Goal: Information Seeking & Learning: Learn about a topic

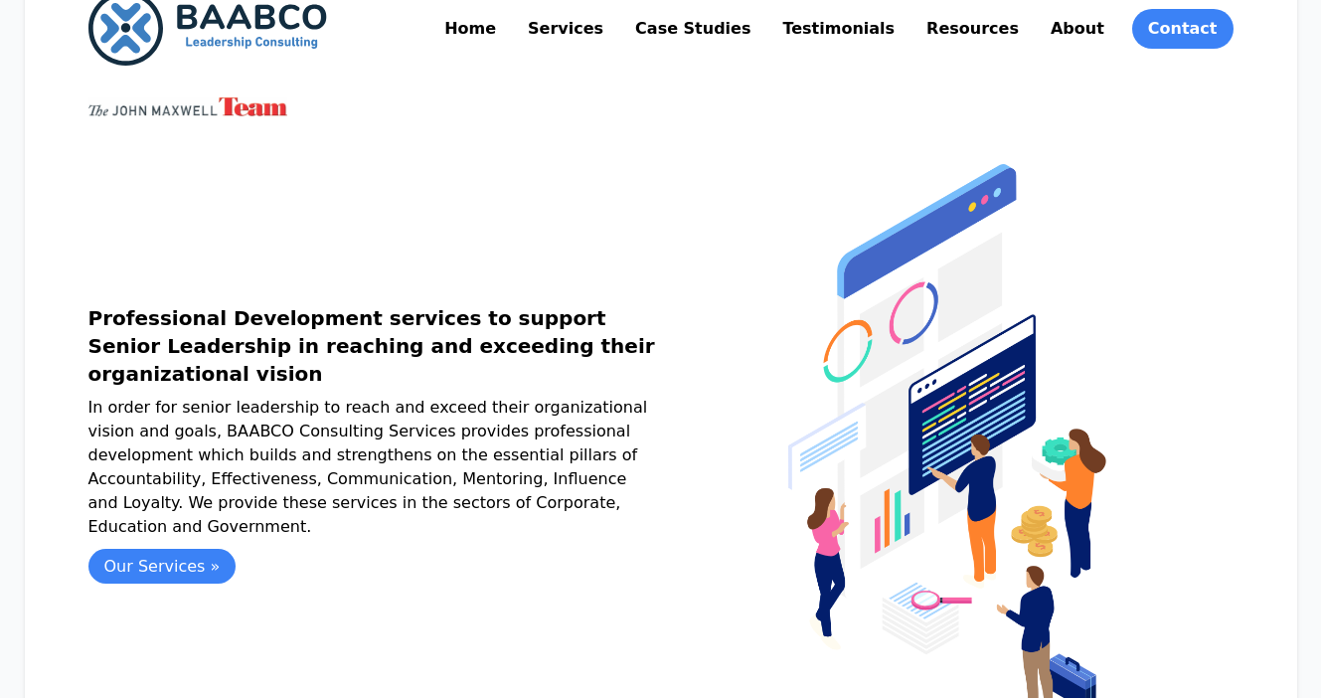
scroll to position [65, 0]
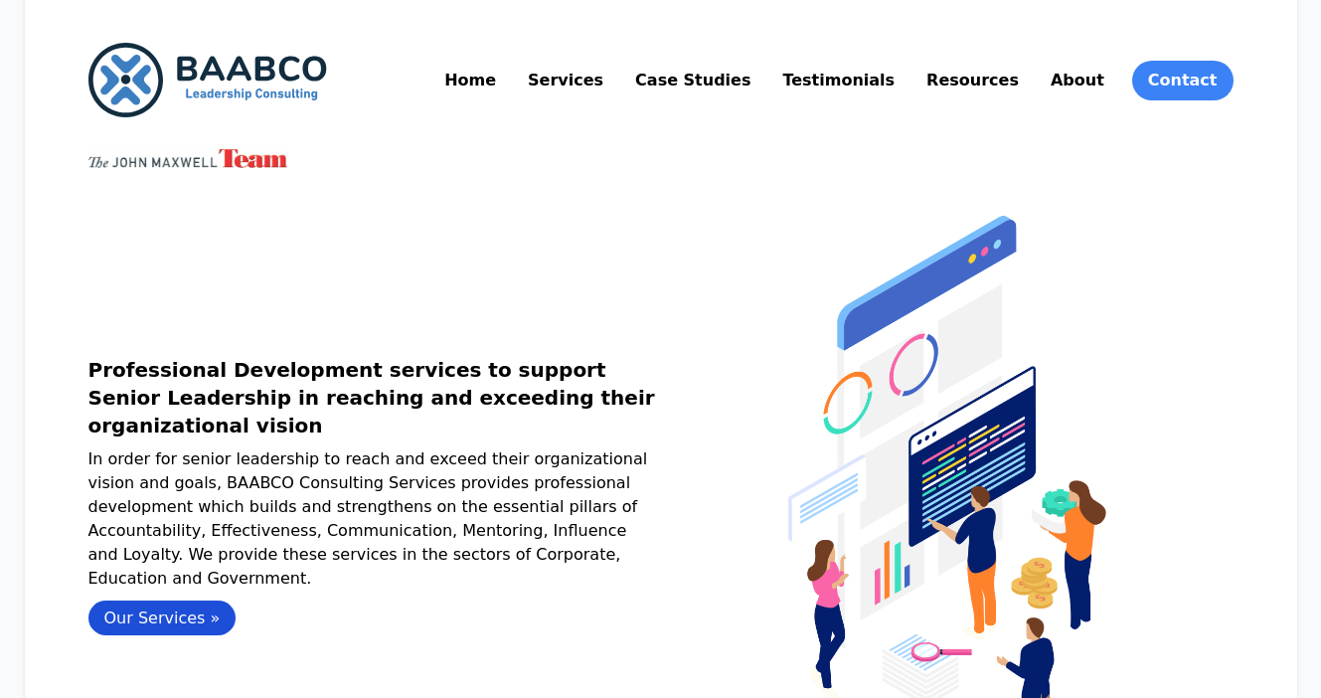
click at [141, 615] on link "Our Services »" at bounding box center [162, 617] width 148 height 35
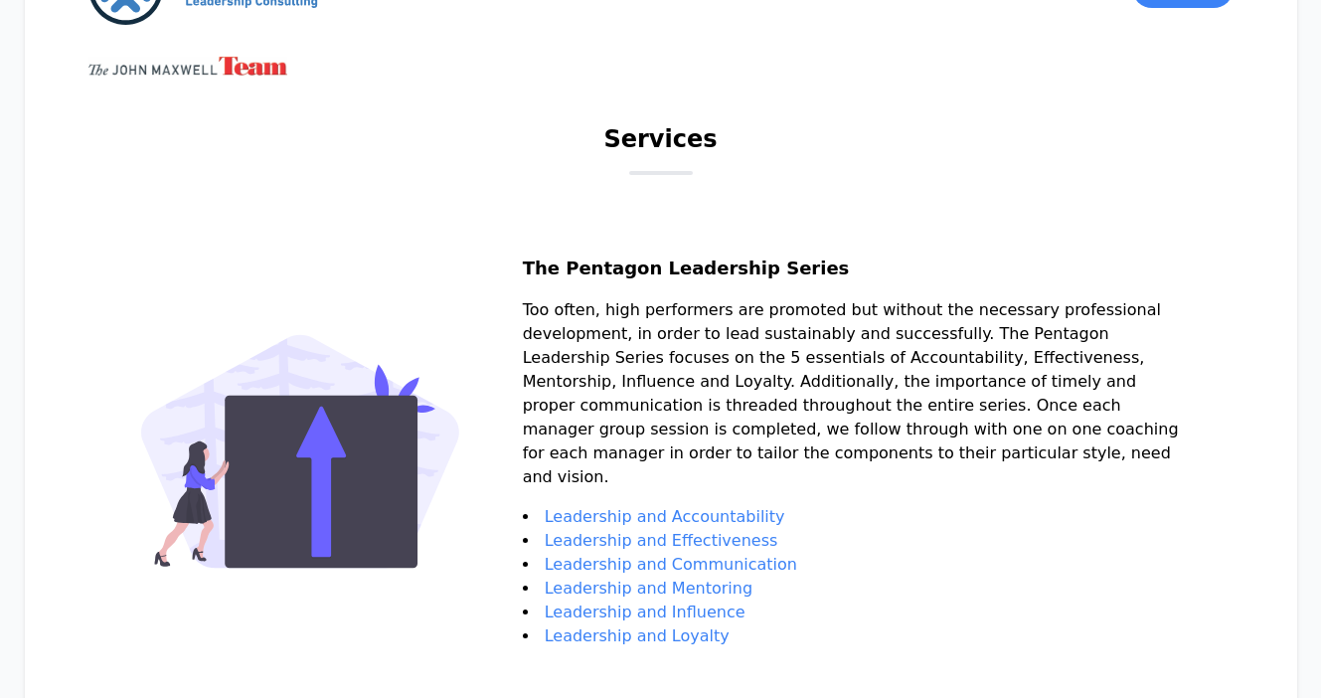
scroll to position [145, 0]
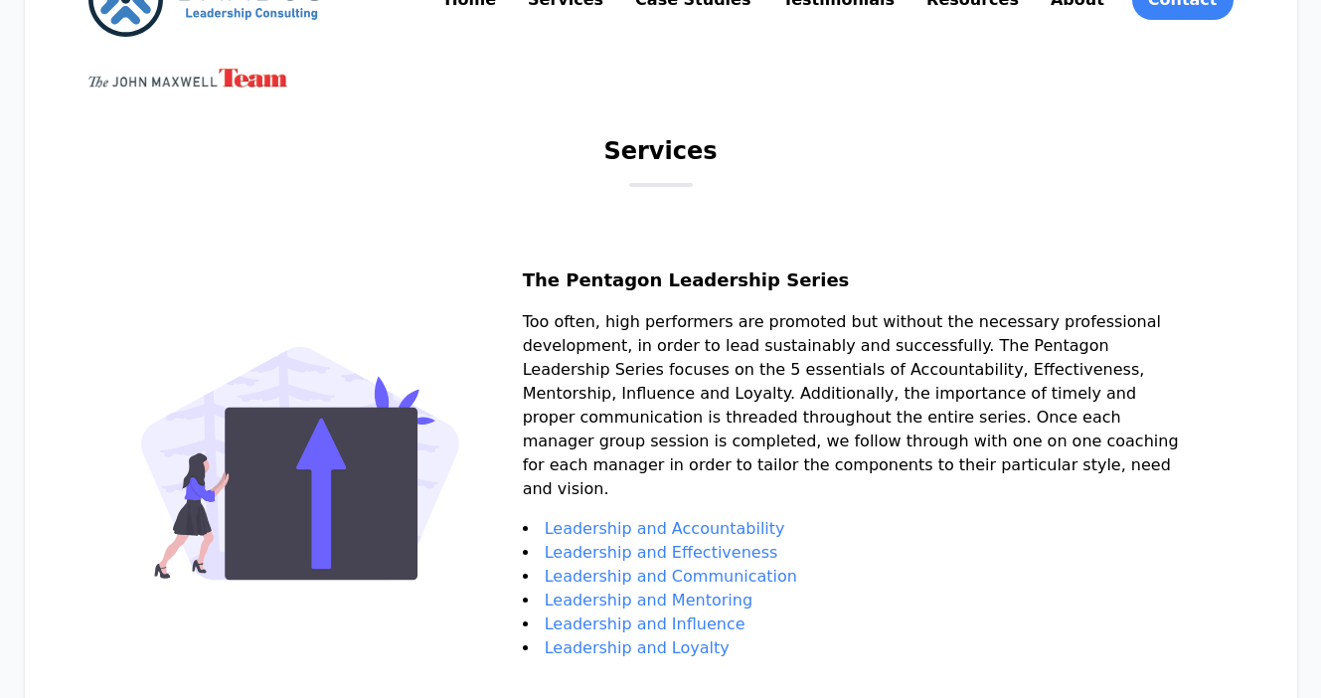
click at [646, 519] on link "Leadership and Accountability" at bounding box center [665, 528] width 240 height 19
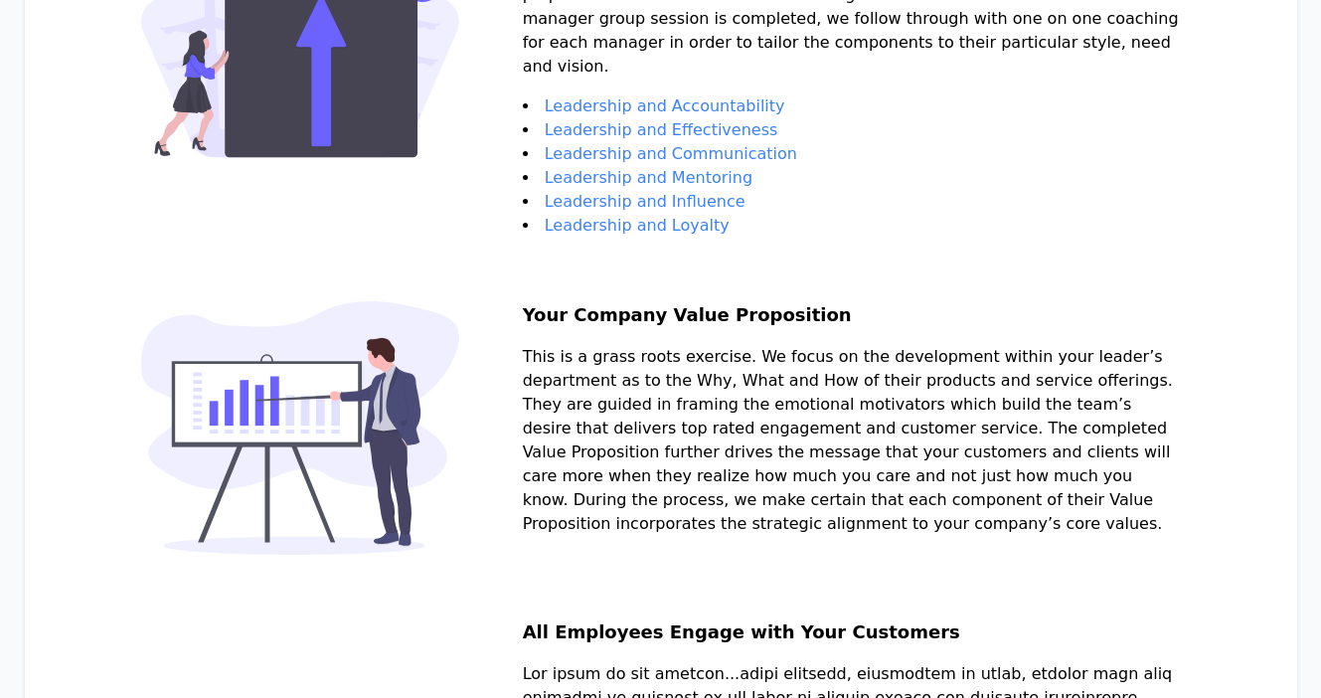
scroll to position [0, 0]
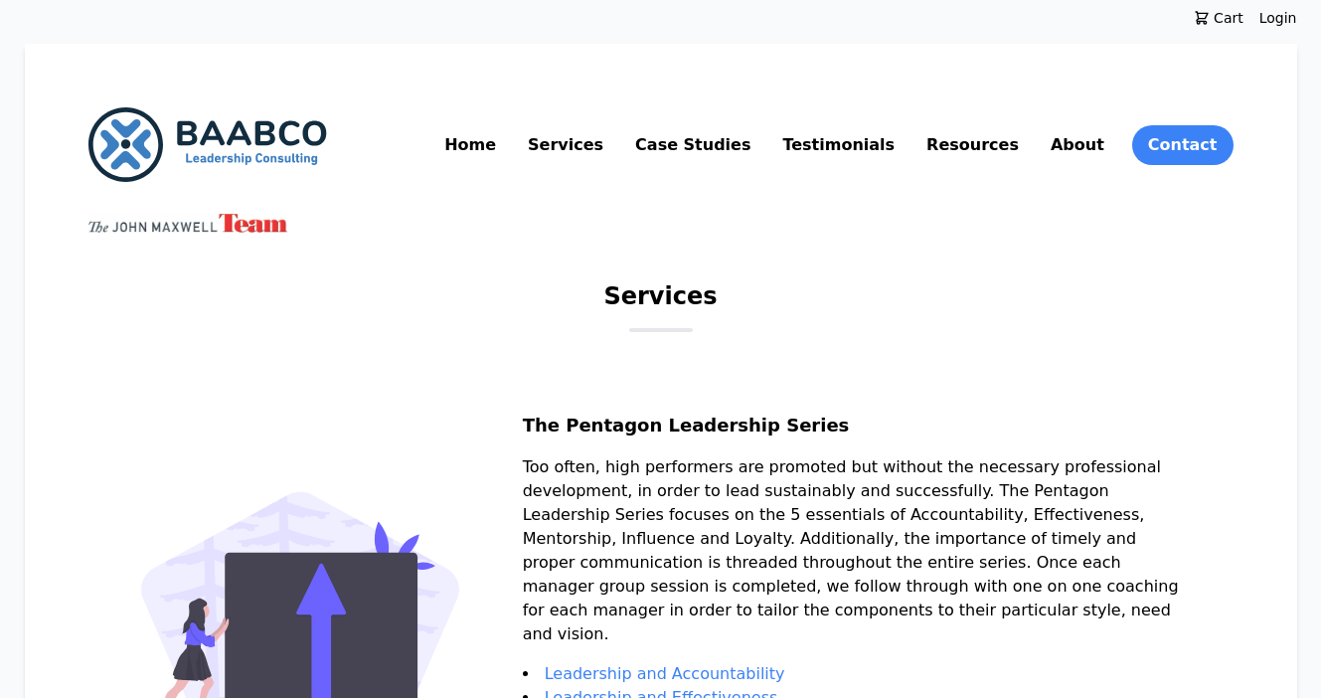
click at [1079, 133] on link "About" at bounding box center [1077, 145] width 62 height 32
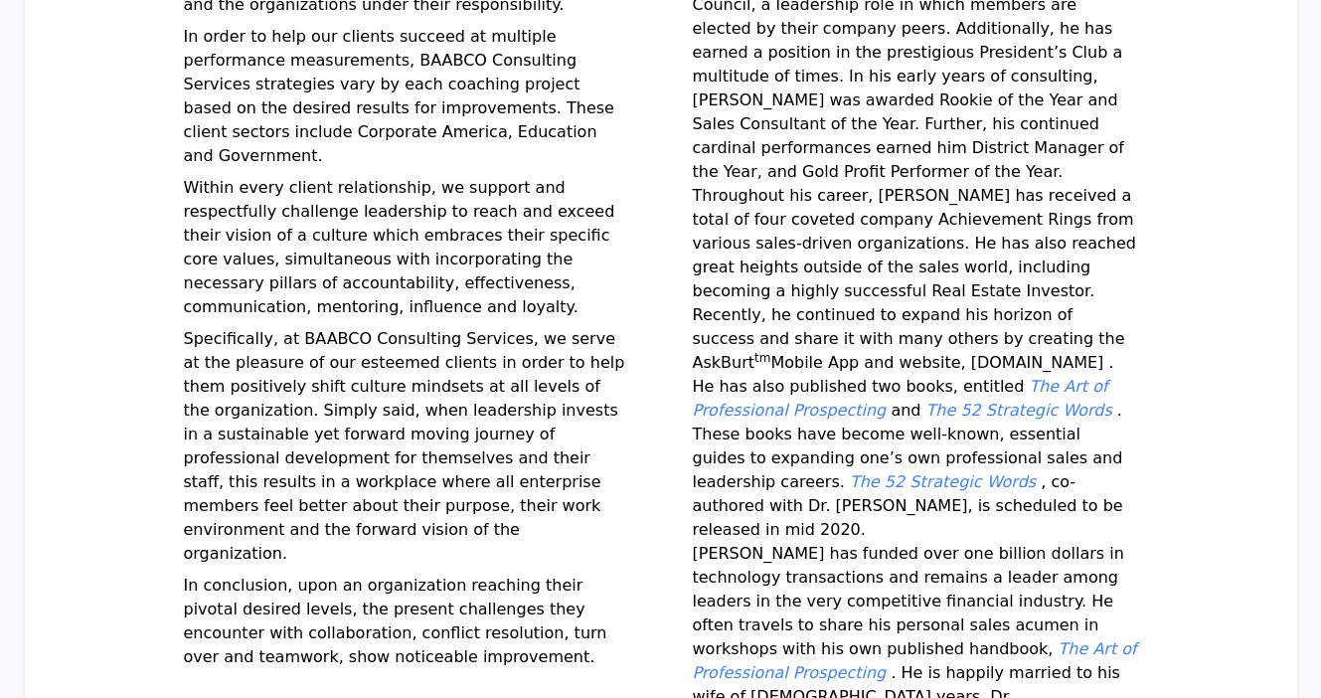
scroll to position [900, 0]
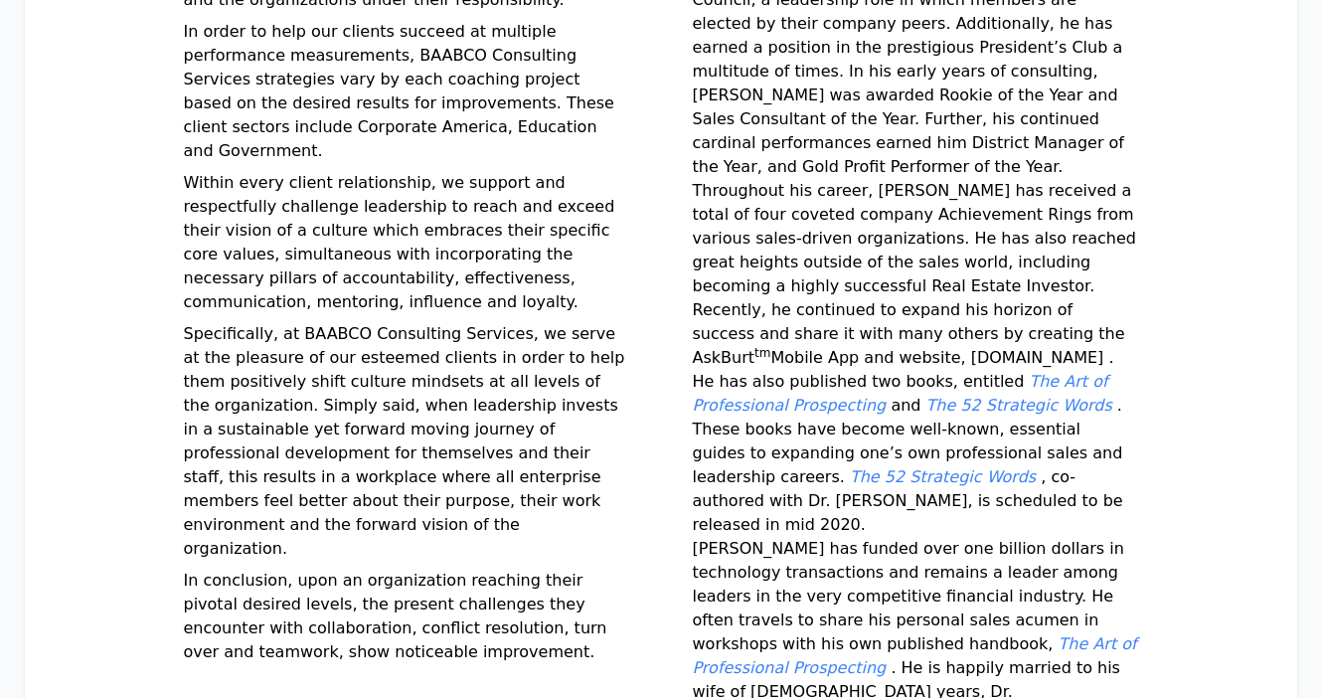
click at [887, 467] on em "The 52 Strategic Words" at bounding box center [943, 476] width 186 height 19
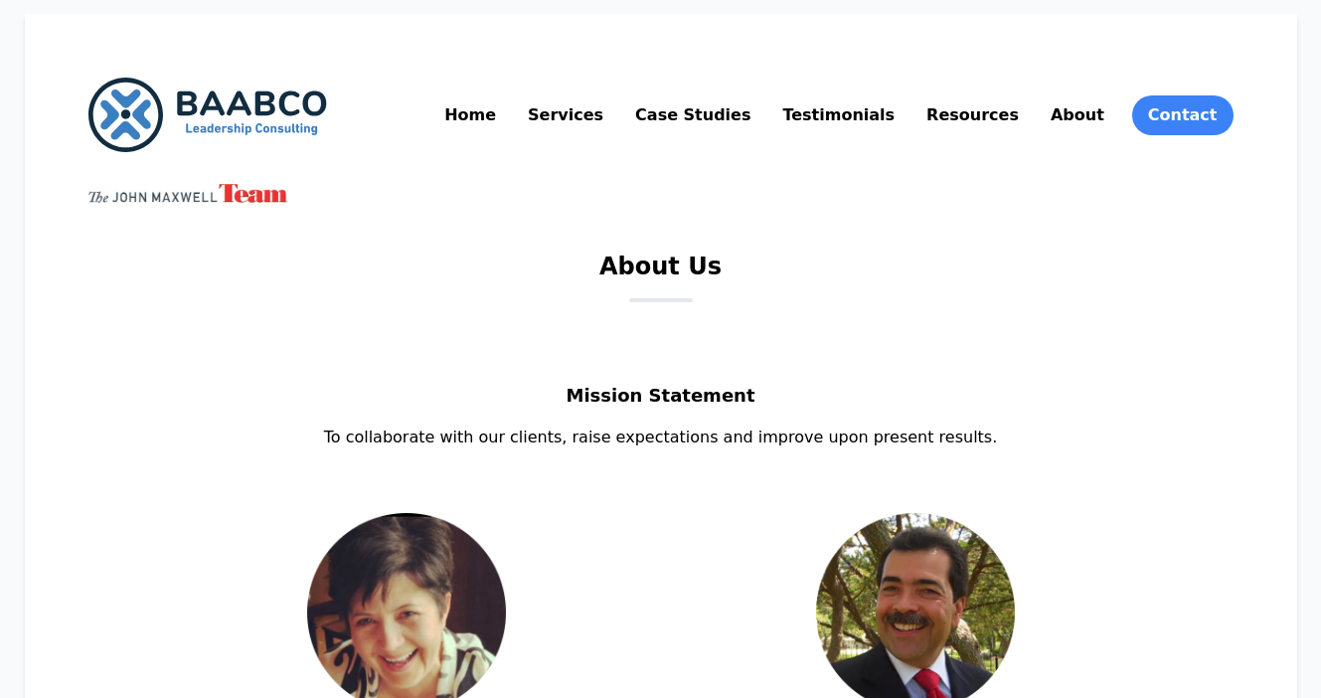
scroll to position [18, 0]
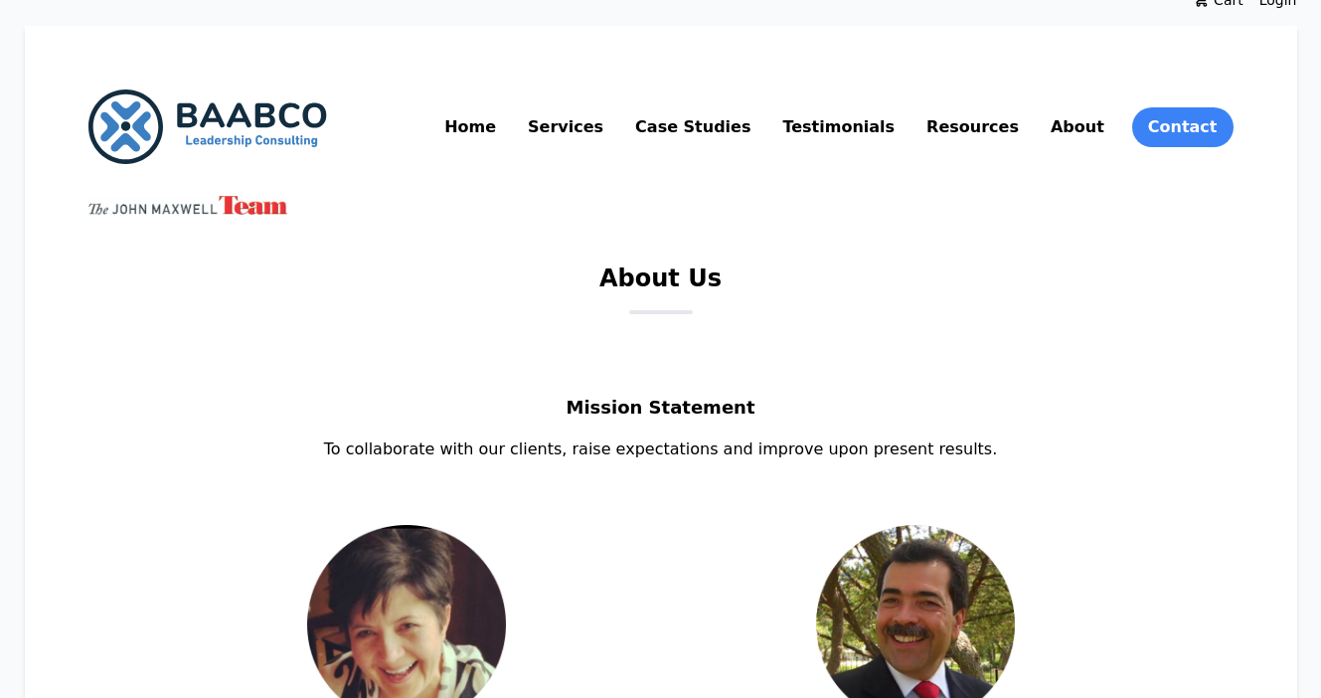
click at [997, 129] on link "Resources" at bounding box center [972, 127] width 100 height 32
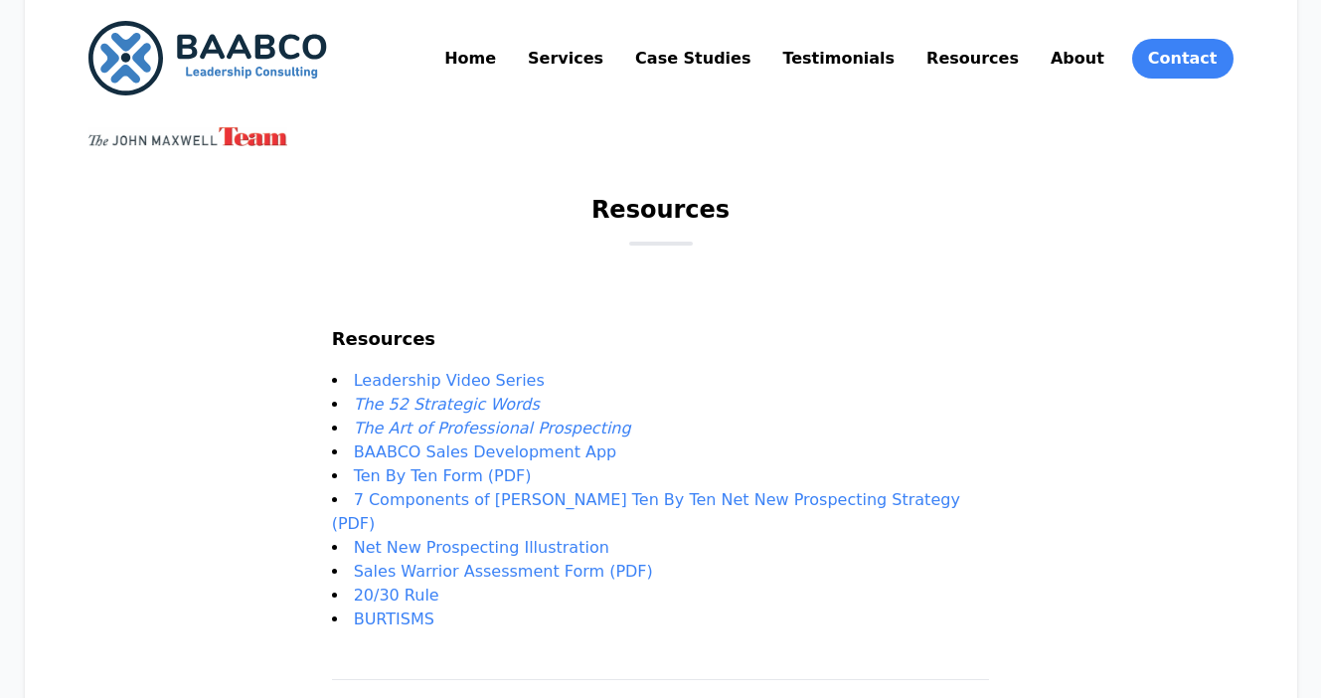
scroll to position [101, 0]
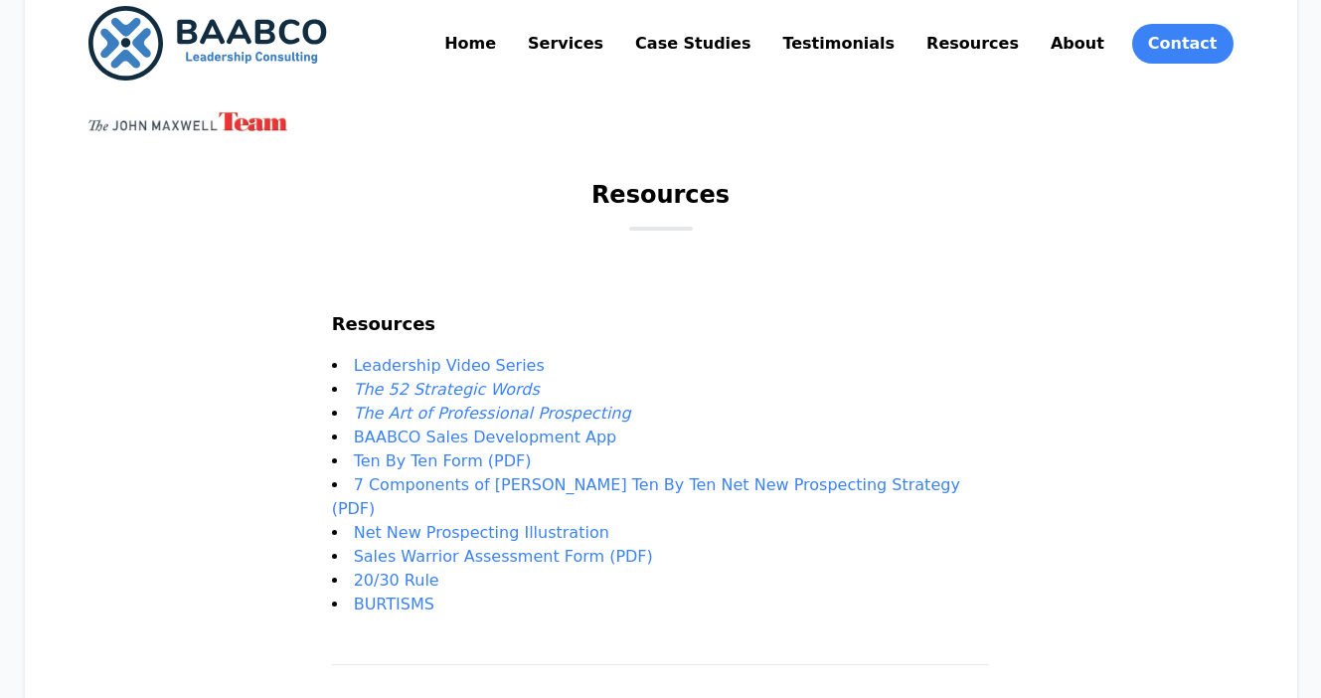
click at [455, 386] on em "The 52 Strategic Words" at bounding box center [447, 389] width 186 height 19
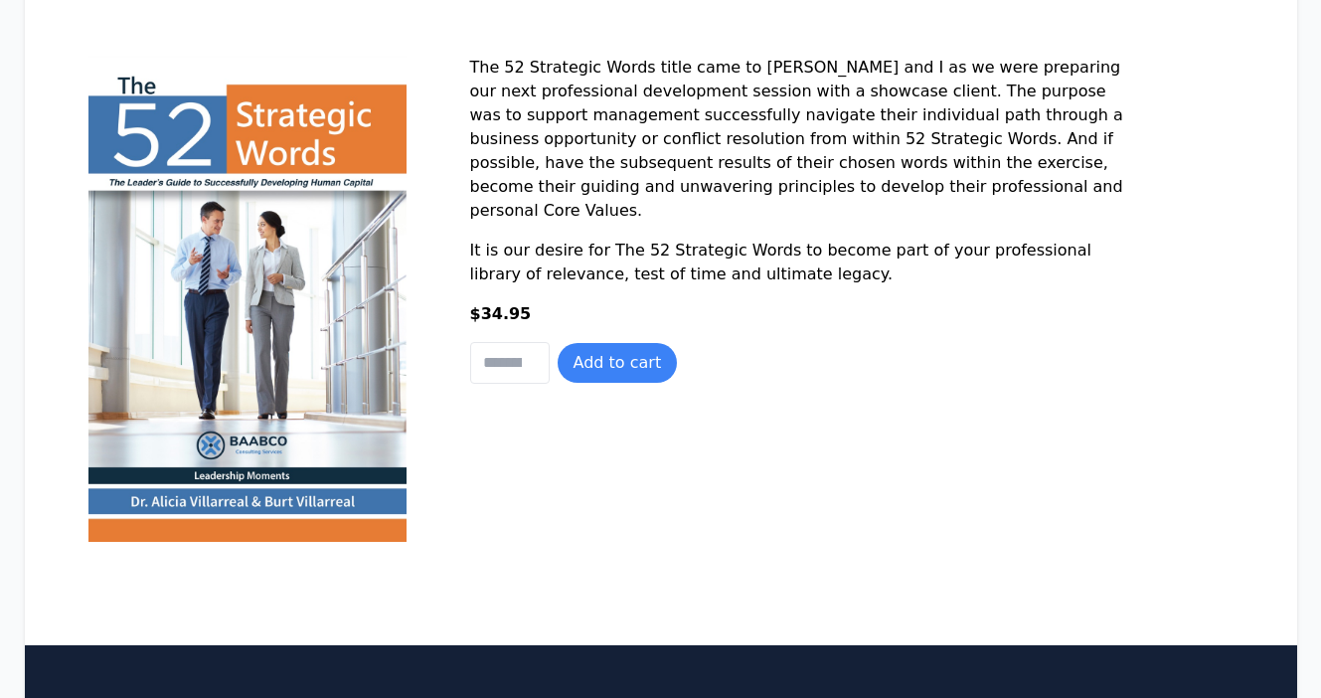
scroll to position [309, 0]
